Goal: Transaction & Acquisition: Download file/media

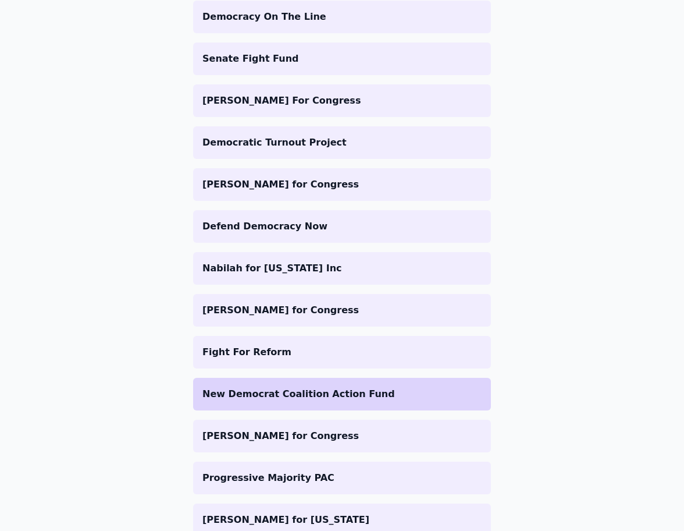
scroll to position [589, 0]
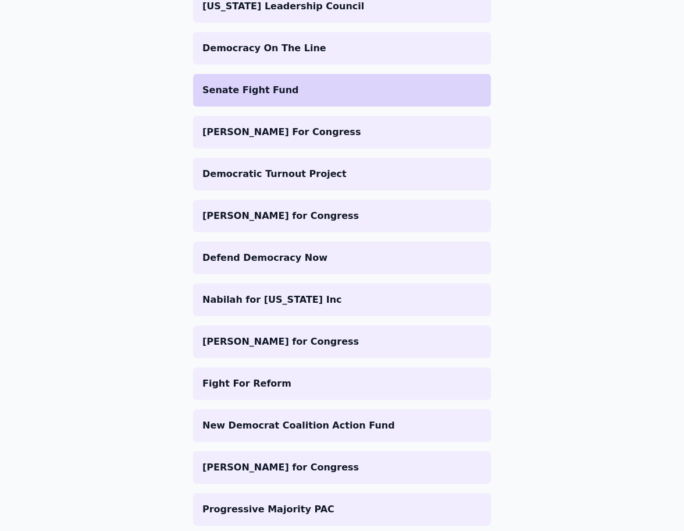
click at [281, 84] on p "Senate Fight Fund" at bounding box center [341, 90] width 279 height 14
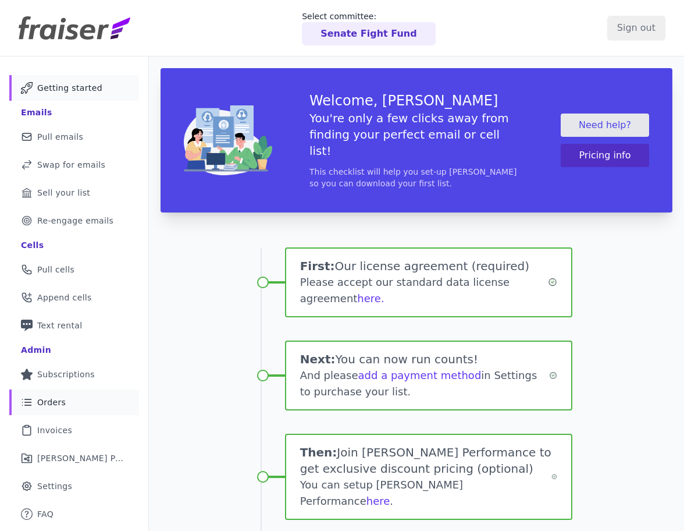
click at [54, 397] on span "Orders" at bounding box center [51, 402] width 29 height 12
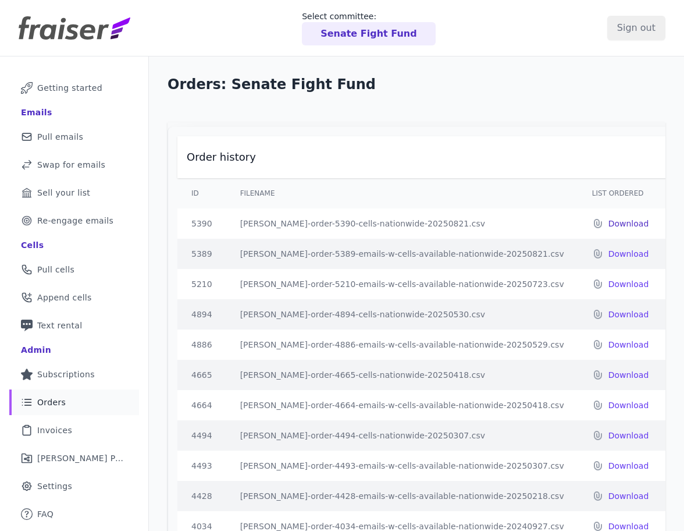
click at [608, 229] on p "Download" at bounding box center [628, 224] width 41 height 12
